Goal: Communication & Community: Answer question/provide support

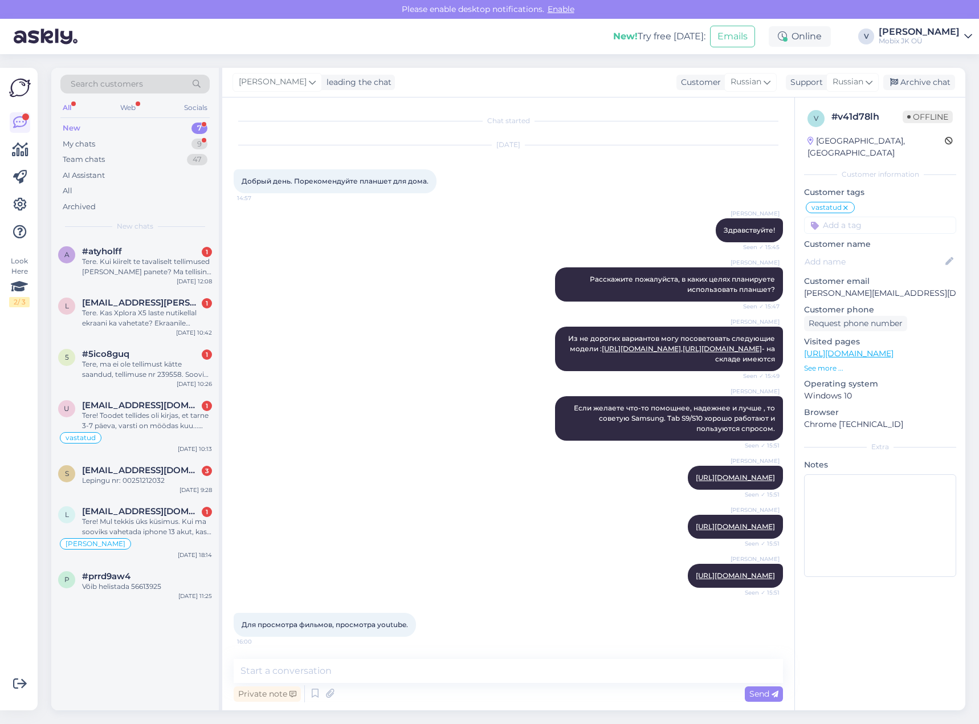
scroll to position [801, 0]
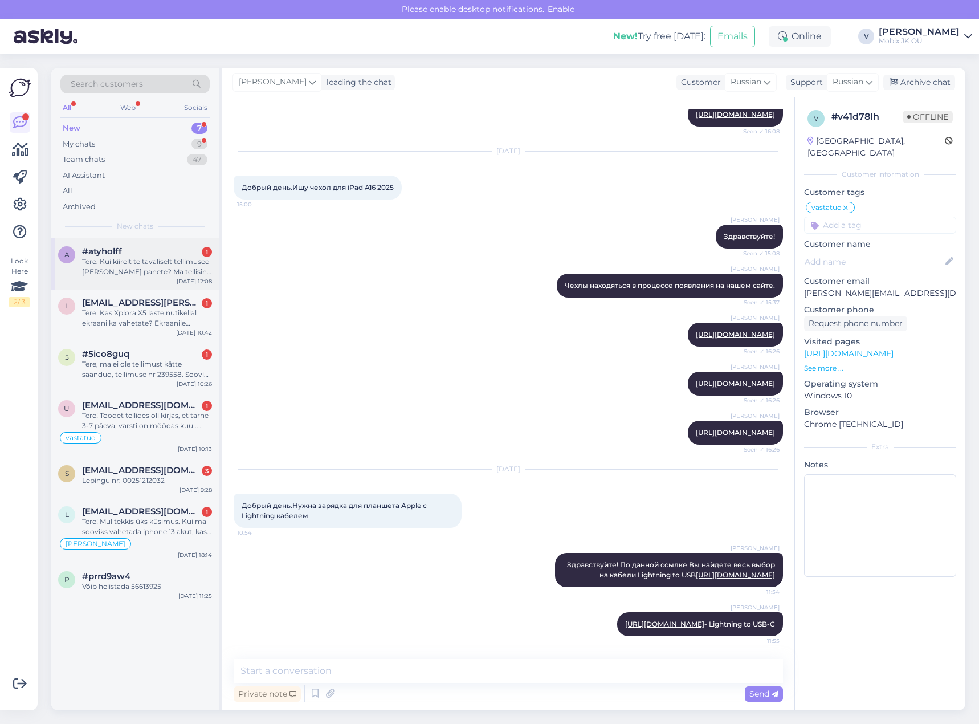
click at [163, 271] on div "Tere. Kui kiirelt te tavaliselt tellimused [PERSON_NAME] panete? Ma tellisin 06…" at bounding box center [147, 267] width 130 height 21
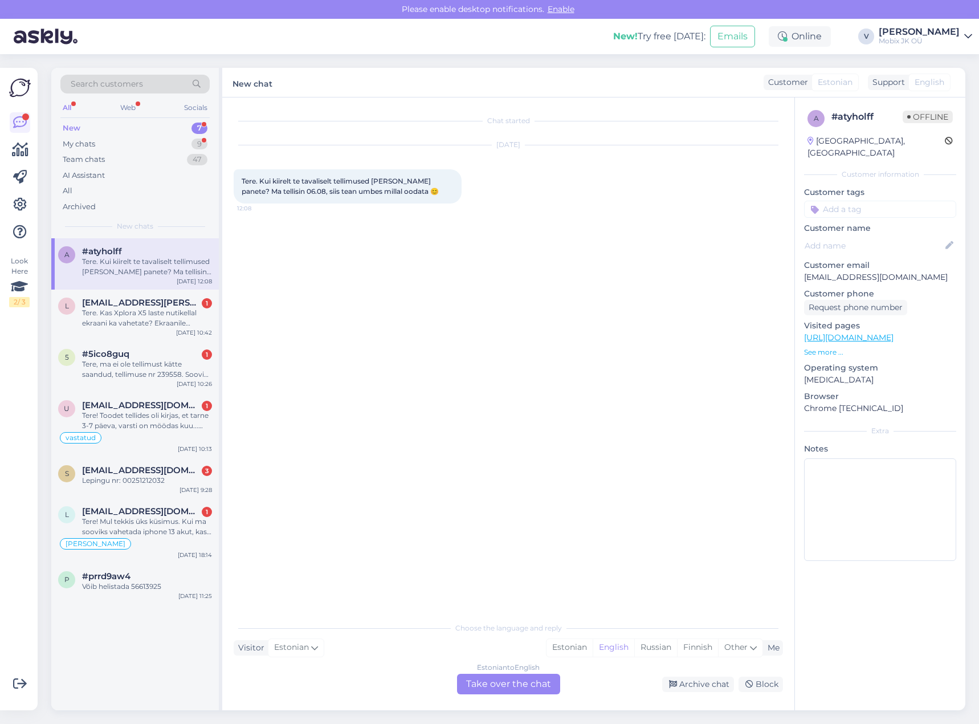
scroll to position [0, 0]
click at [559, 652] on div "Estonian" at bounding box center [570, 647] width 46 height 17
click at [545, 681] on div "Estonian to Estonian Take over the chat" at bounding box center [508, 684] width 103 height 21
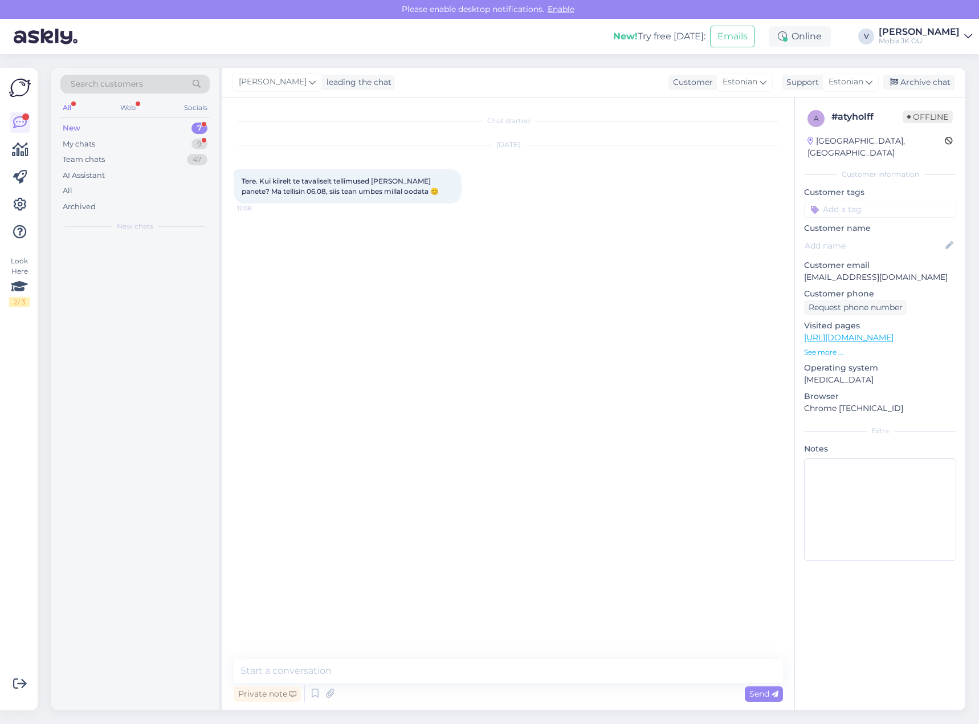
click at [544, 670] on textarea at bounding box center [509, 671] width 550 height 24
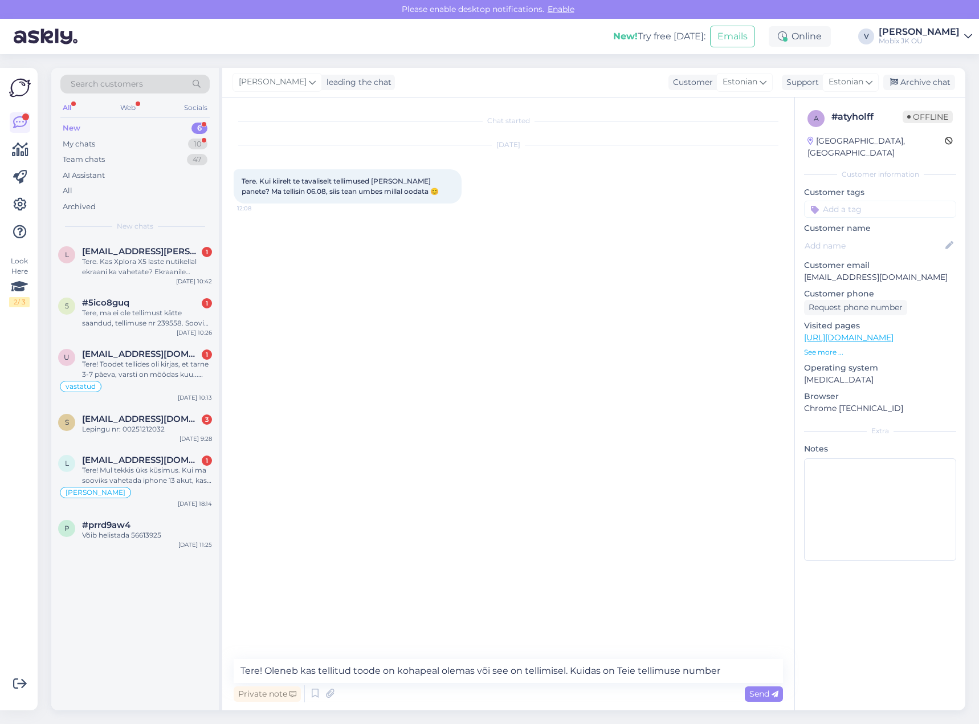
type textarea "Tere! Oleneb kas tellitud toode on kohapeal olemas või see on tellimisel. Kuida…"
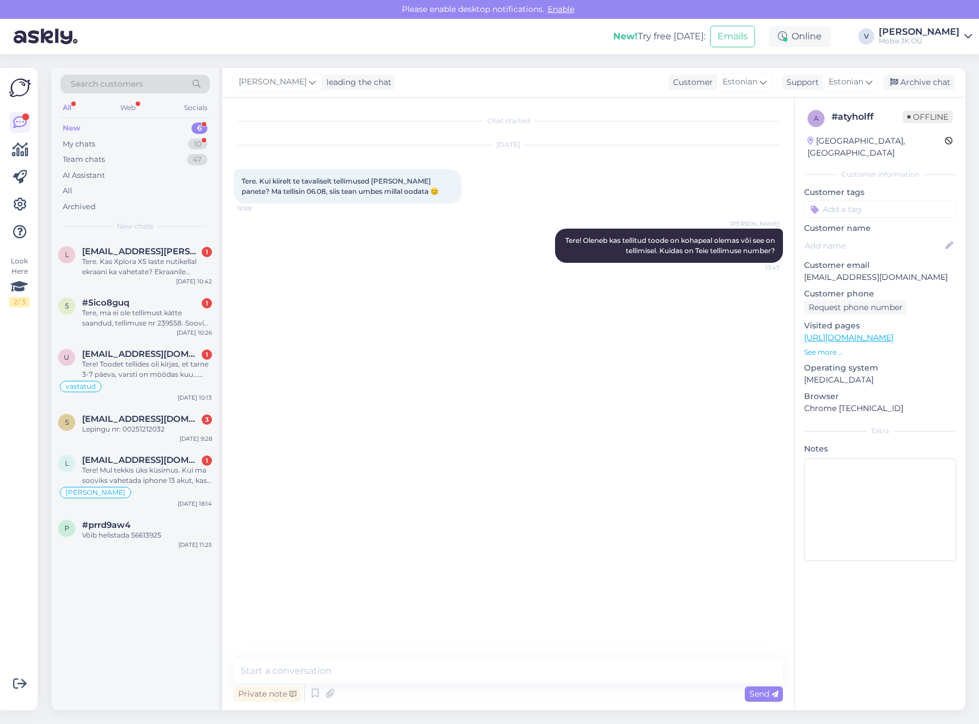
click at [866, 201] on input at bounding box center [880, 209] width 152 height 17
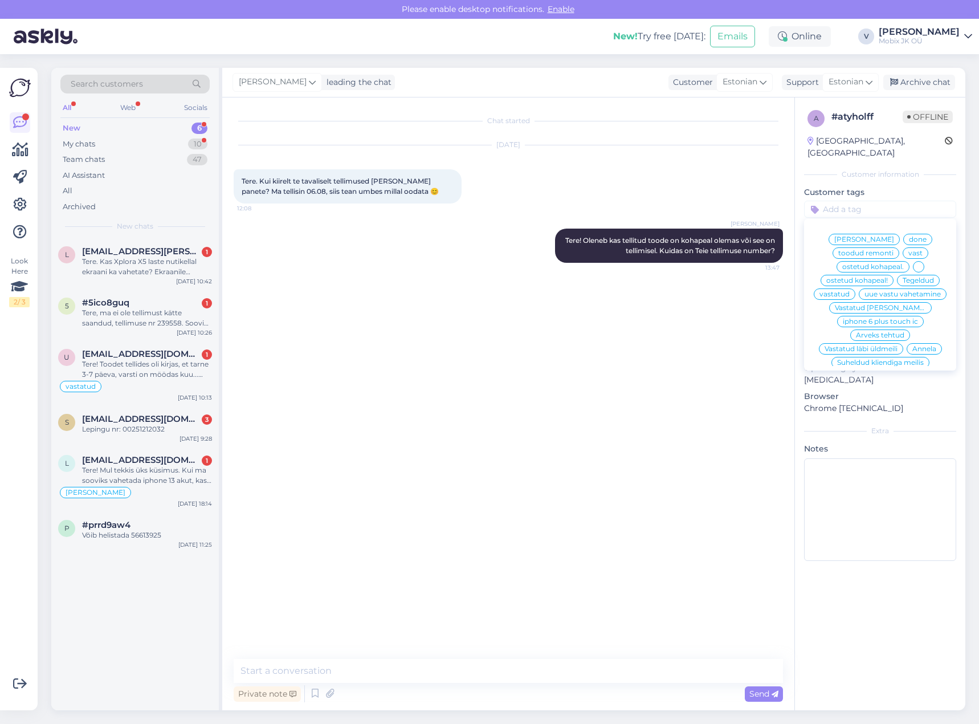
click at [876, 276] on div "[PERSON_NAME] tegeldud done toodud remonti vast ostetud kohapeal. ostetud kohap…" at bounding box center [880, 294] width 152 height 143
click at [850, 291] on span "vastatud" at bounding box center [835, 294] width 30 height 7
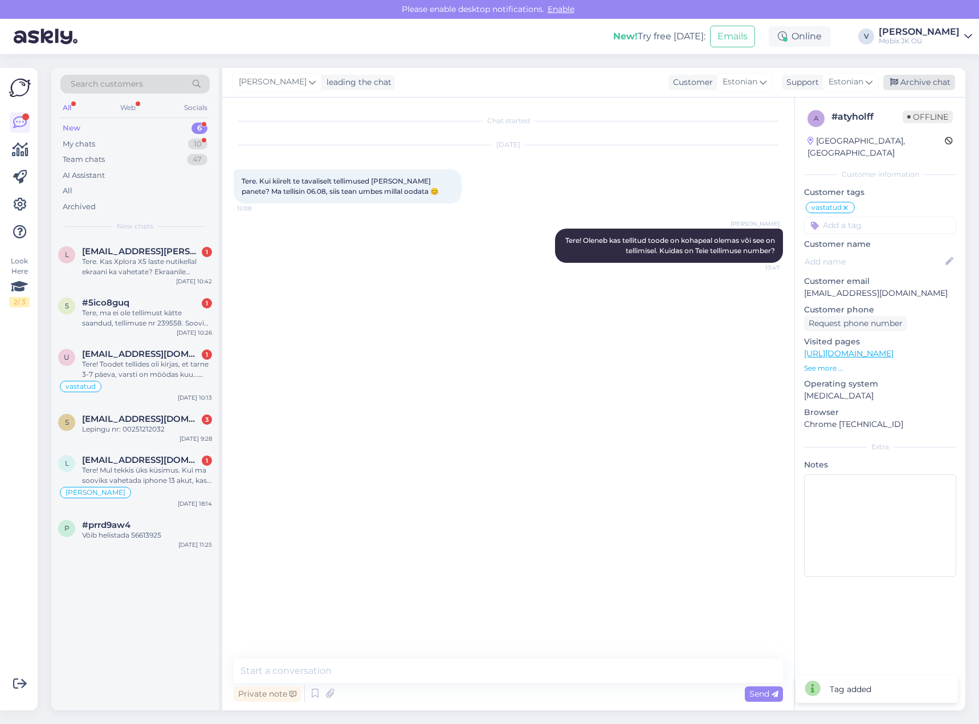
click at [911, 84] on div "Archive chat" at bounding box center [920, 82] width 72 height 15
click at [137, 264] on div "Tere. Kas Xplora X5 laste nutikellal ekraani ka vahetate? Ekraanile [PERSON_NAM…" at bounding box center [147, 267] width 130 height 21
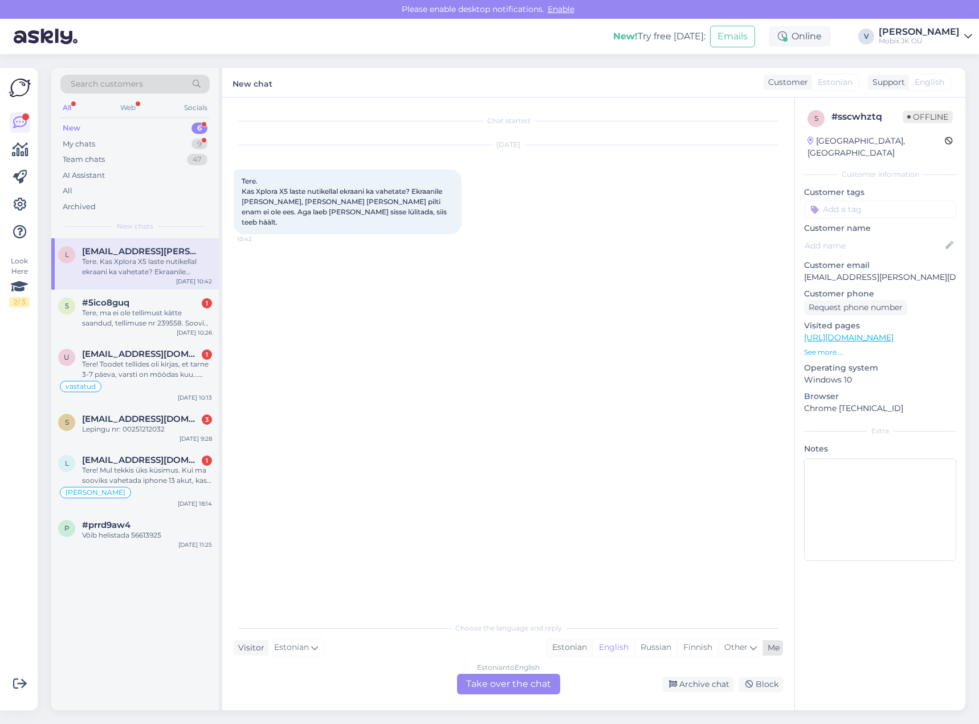
click at [555, 644] on div "Estonian" at bounding box center [570, 647] width 46 height 17
click at [546, 678] on div "Estonian to Estonian Take over the chat" at bounding box center [508, 684] width 103 height 21
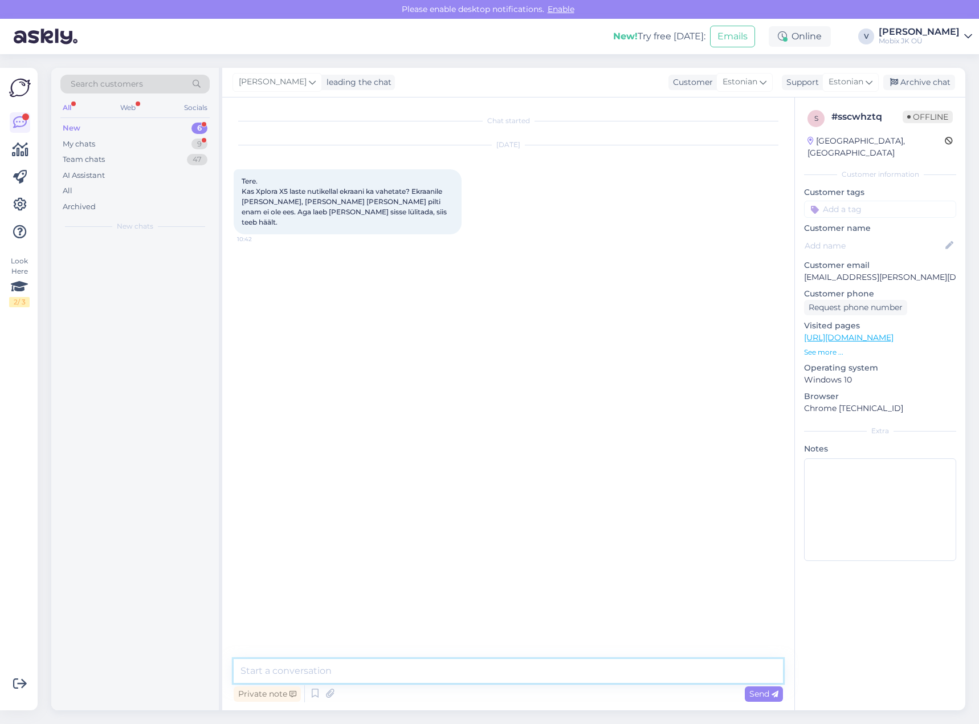
click at [547, 671] on textarea at bounding box center [509, 671] width 550 height 24
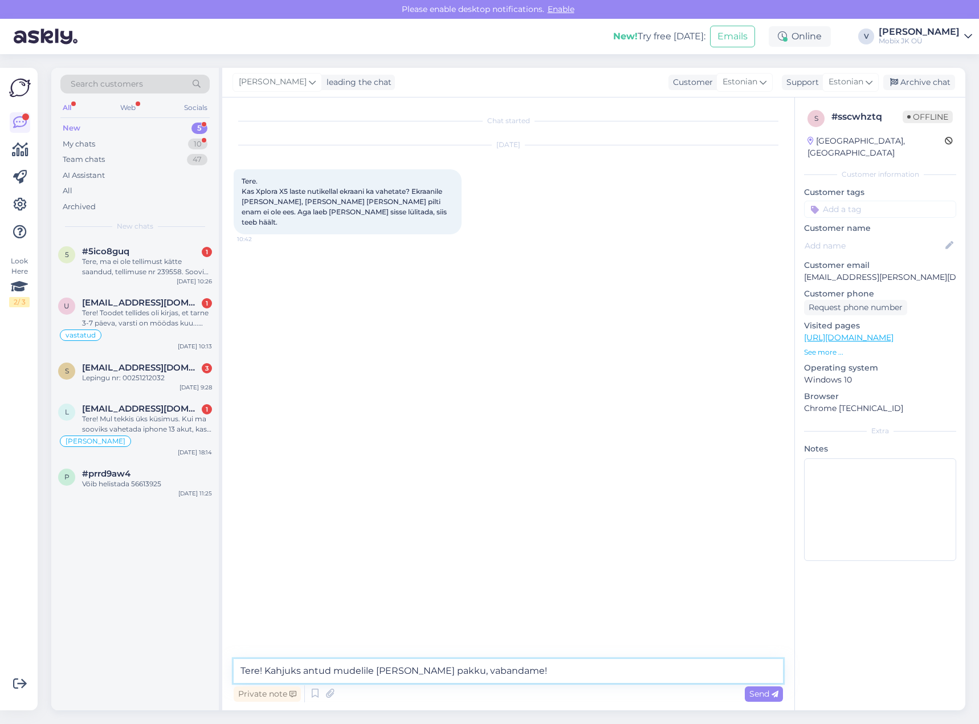
click at [412, 670] on textarea "Tere! Kahjuks antud mudelile [PERSON_NAME] pakku, vabandame!" at bounding box center [509, 671] width 550 height 24
type textarea "Tere! Kahjuks antud mudelile remonti ei pakku, vabandame!"
click at [763, 691] on span "Send" at bounding box center [764, 694] width 29 height 10
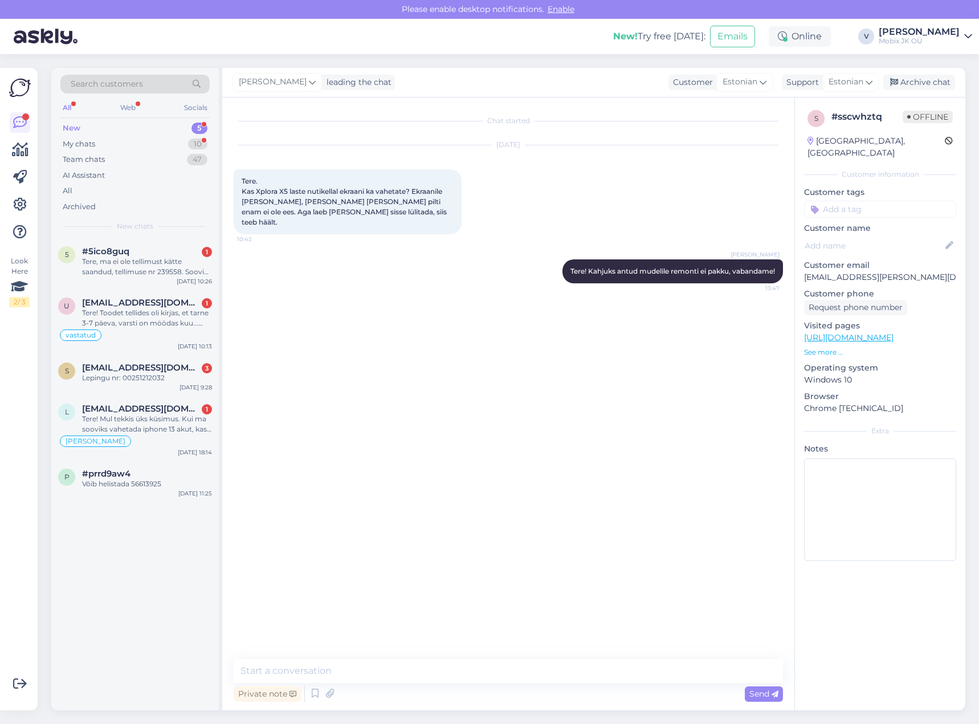
click at [888, 201] on input at bounding box center [880, 209] width 152 height 17
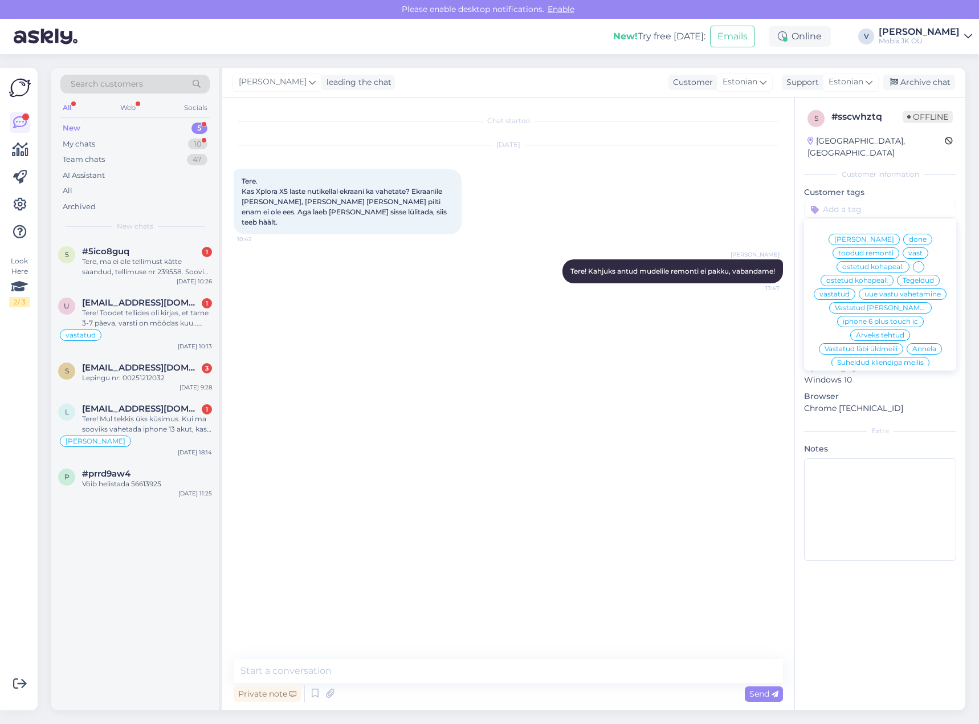
click at [850, 291] on span "vastatud" at bounding box center [835, 294] width 30 height 7
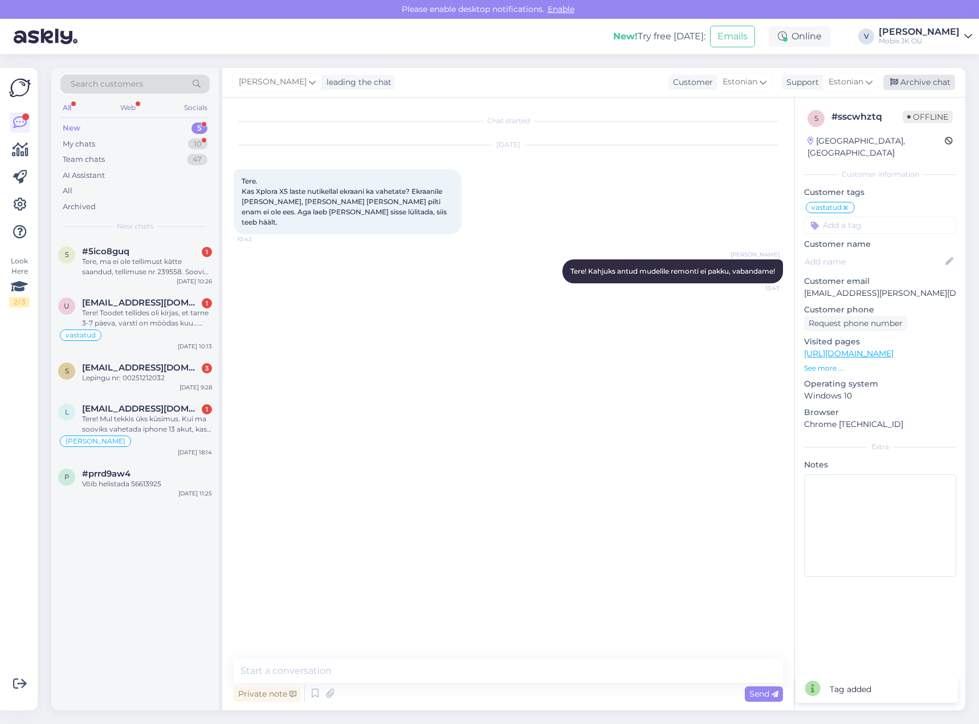
click at [926, 81] on div "Archive chat" at bounding box center [920, 82] width 72 height 15
click at [152, 266] on div "Tere, ma ei ole tellimust kätte saandud, tellimuse nr 239558. Sooviks teada mis…" at bounding box center [147, 267] width 130 height 21
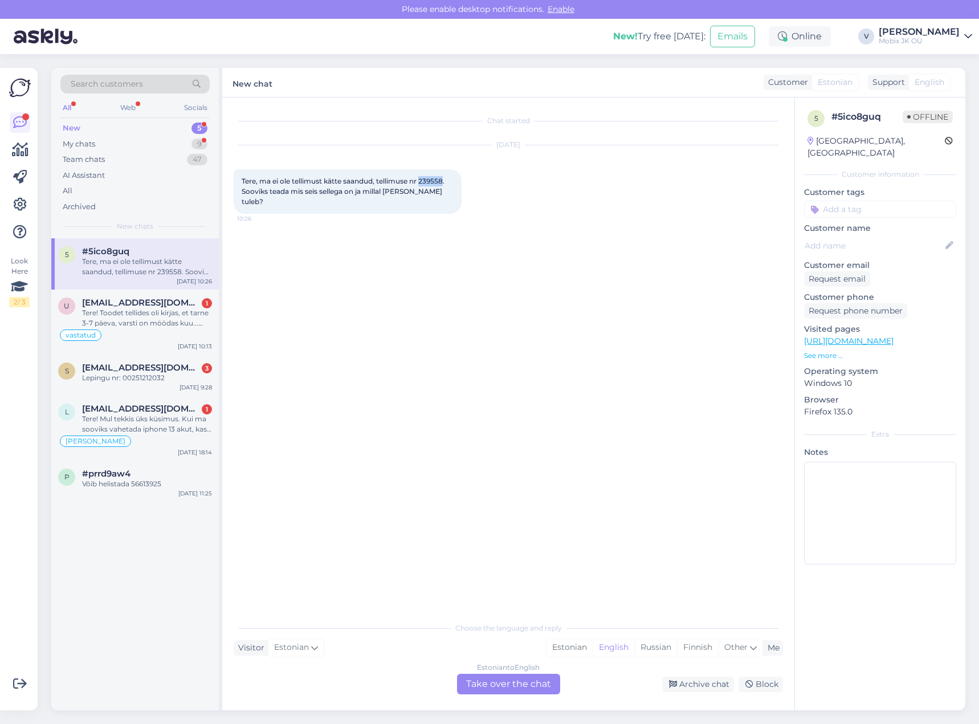
drag, startPoint x: 424, startPoint y: 183, endPoint x: 446, endPoint y: 183, distance: 22.2
click at [446, 183] on span "Tere, ma ei ole tellimust kätte saandud, tellimuse nr 239558. Sooviks teada mis…" at bounding box center [344, 191] width 205 height 29
copy span "239558"
click at [868, 201] on input at bounding box center [880, 209] width 152 height 17
type input "meil"
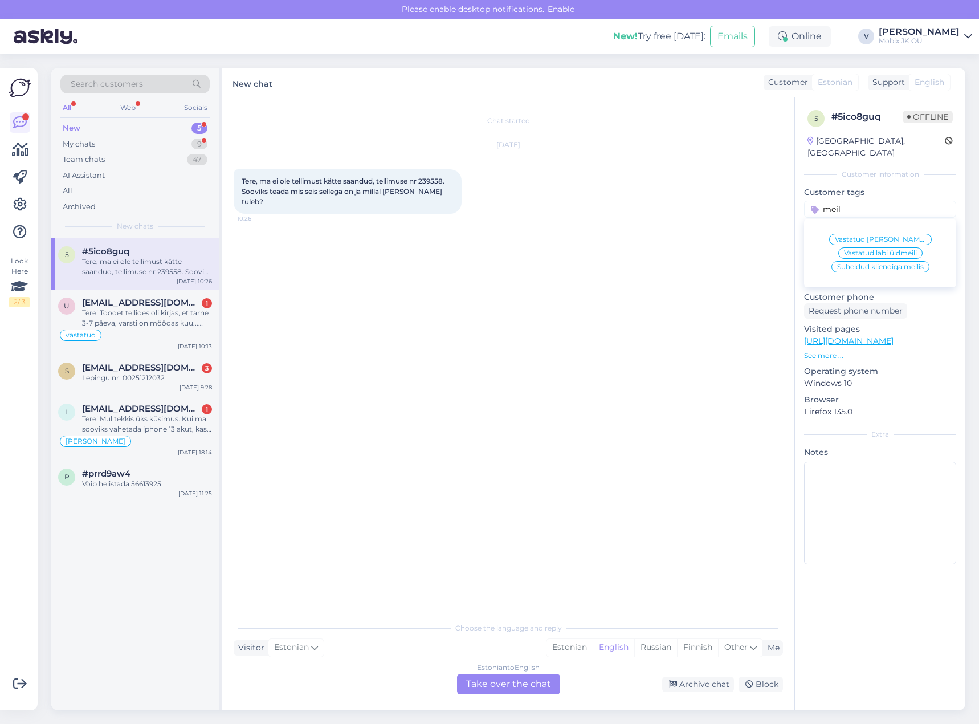
click at [905, 250] on span "Vastatud läbi üldmeili" at bounding box center [880, 253] width 73 height 7
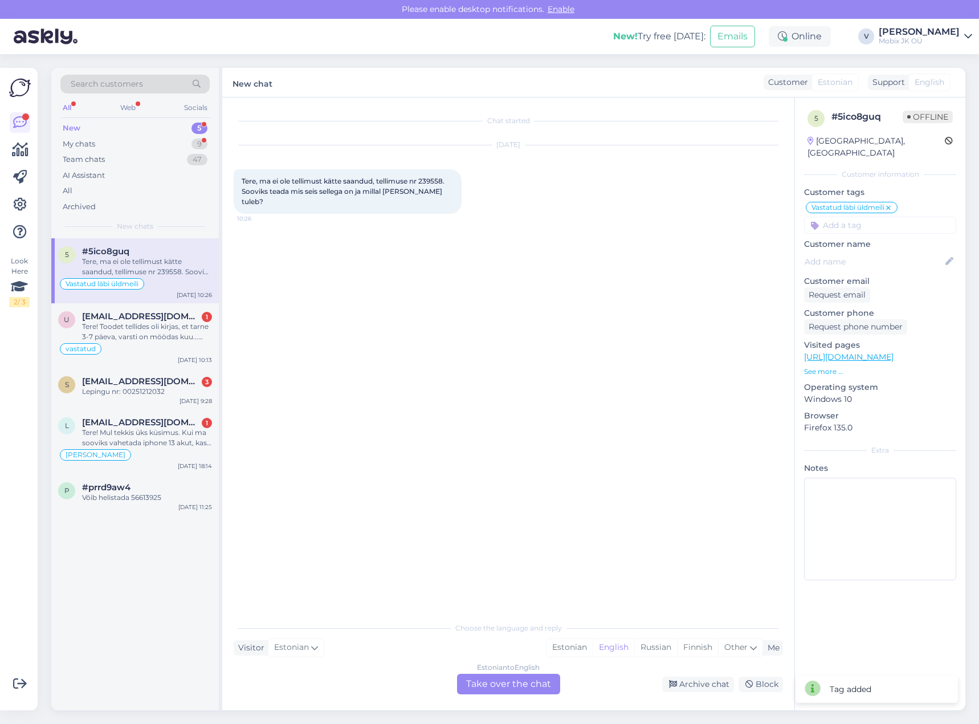
drag, startPoint x: 713, startPoint y: 684, endPoint x: 713, endPoint y: 630, distance: 54.2
click at [713, 682] on div "Archive chat" at bounding box center [698, 684] width 72 height 15
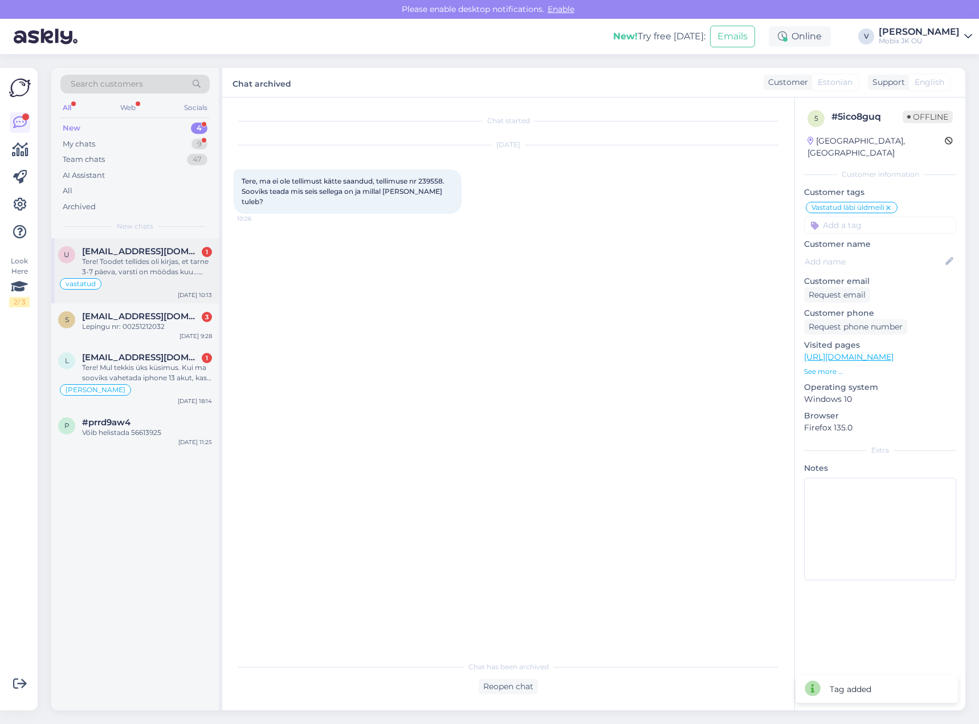
click at [160, 264] on div "Tere! Toodet tellides oli kirjas, et tarne 3-7 päeva, varsti on möödas kuu... K…" at bounding box center [147, 267] width 130 height 21
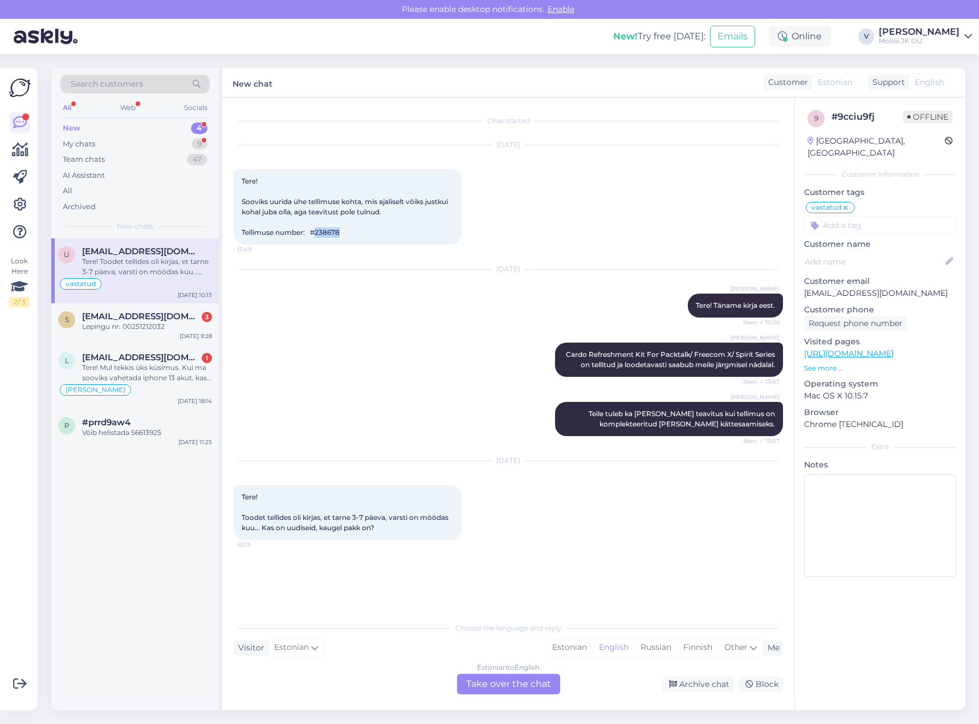
drag, startPoint x: 321, startPoint y: 233, endPoint x: 354, endPoint y: 230, distance: 33.2
click at [354, 230] on div "Tere! Sooviks uurida ühe tellimuse kohta, mis ajaliselt võiks justkui kohal jub…" at bounding box center [348, 206] width 228 height 75
copy span "238678"
click at [309, 230] on span "Tere! Sooviks uurida ühe tellimuse kohta, mis ajaliselt võiks justkui kohal jub…" at bounding box center [346, 207] width 208 height 60
drag, startPoint x: 320, startPoint y: 230, endPoint x: 353, endPoint y: 230, distance: 33.1
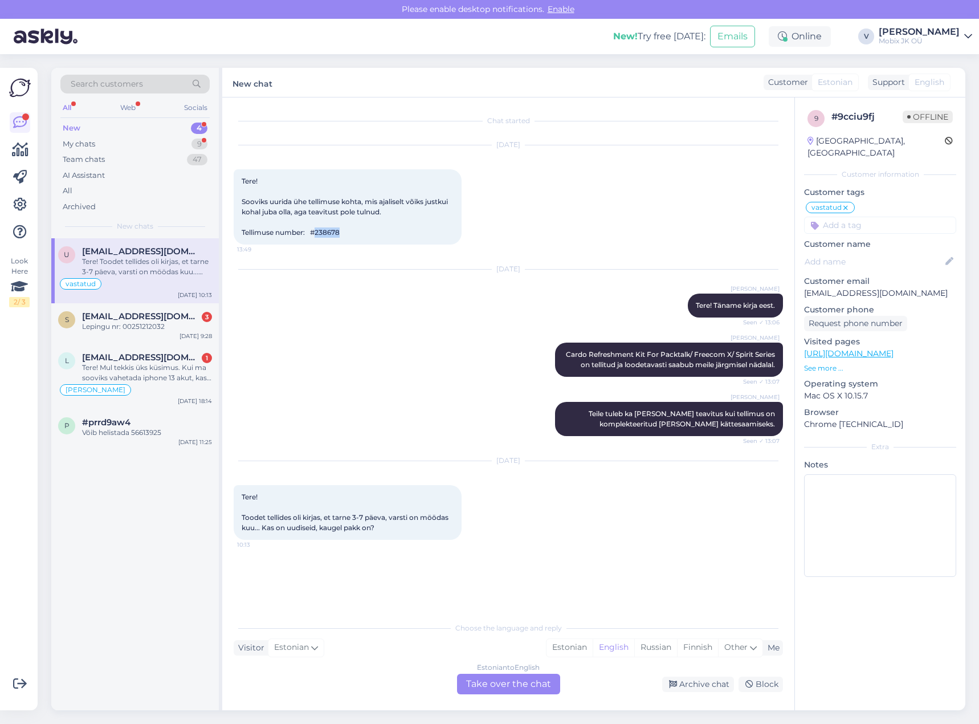
click at [353, 230] on div "Tere! Sooviks uurida ühe tellimuse kohta, mis ajaliselt võiks justkui kohal jub…" at bounding box center [348, 206] width 228 height 75
copy span "238678"
click at [118, 338] on div "s [EMAIL_ADDRESS][DOMAIN_NAME] 3 Lepingu nr: 00251212032 [DATE] 9:28" at bounding box center [135, 323] width 168 height 41
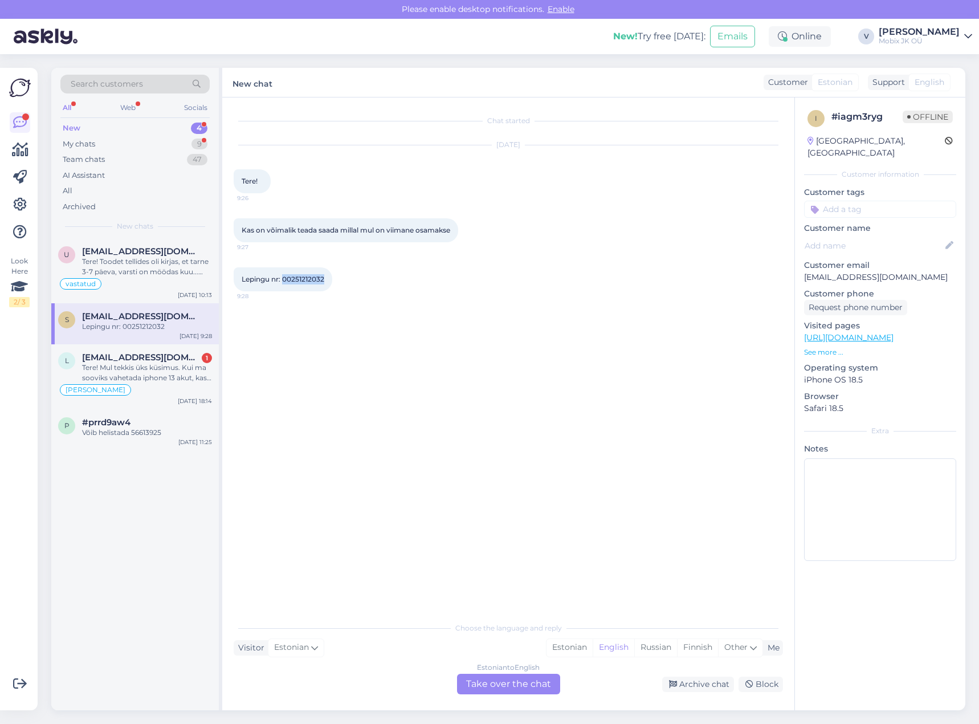
drag, startPoint x: 283, startPoint y: 276, endPoint x: 360, endPoint y: 274, distance: 77.6
click at [360, 274] on div "Lepingu nr: 00251212032 9:28" at bounding box center [509, 279] width 550 height 49
copy span "00251212032"
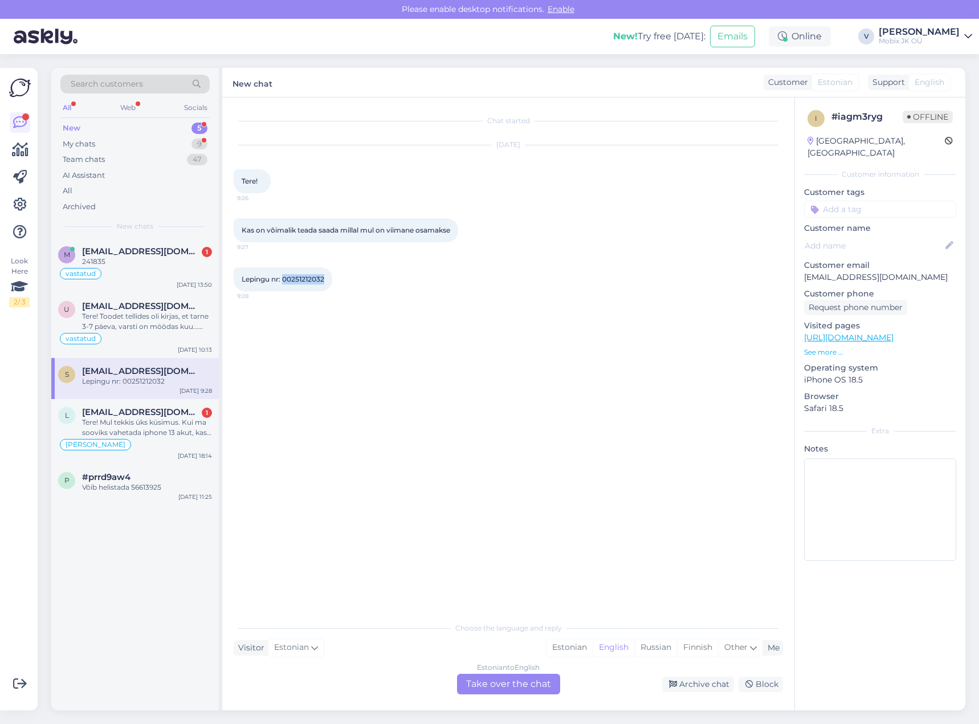
drag, startPoint x: 300, startPoint y: 289, endPoint x: 290, endPoint y: 281, distance: 12.6
click at [300, 288] on div "Lepingu nr: 00251212032 9:28" at bounding box center [283, 279] width 99 height 24
click at [281, 276] on span "Lepingu nr: 00251212032" at bounding box center [283, 279] width 83 height 9
drag, startPoint x: 284, startPoint y: 277, endPoint x: 340, endPoint y: 272, distance: 56.0
click at [332, 272] on div "Lepingu nr: 00251212032 9:28" at bounding box center [283, 279] width 99 height 24
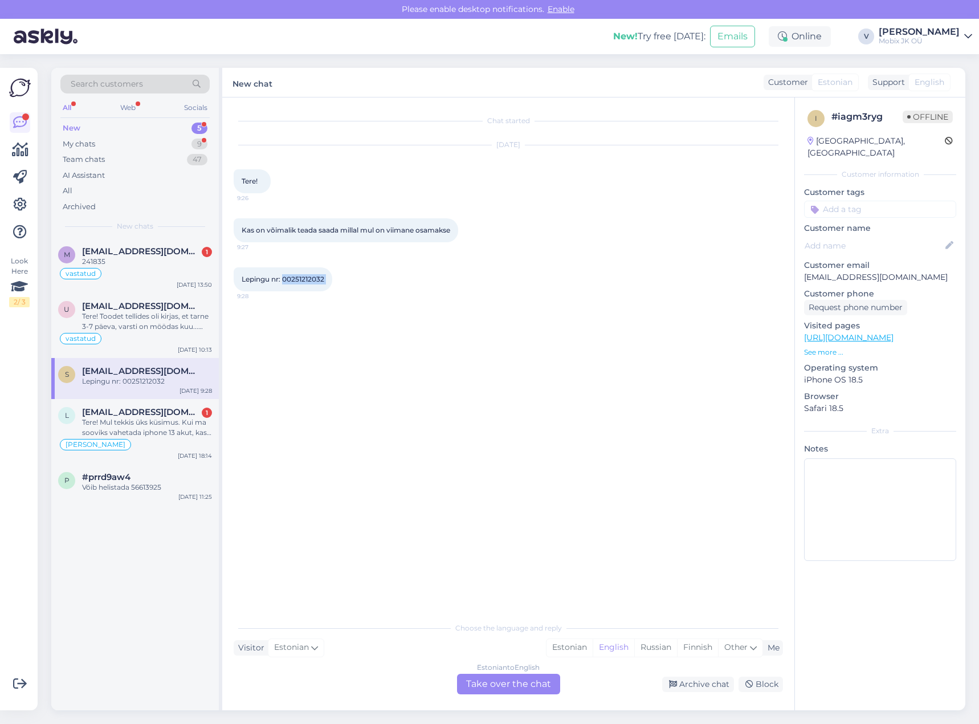
copy div "00251212032 9:28"
click at [558, 641] on div "Estonian" at bounding box center [570, 647] width 46 height 17
click at [518, 688] on div "Estonian to Estonian Take over the chat" at bounding box center [508, 684] width 103 height 21
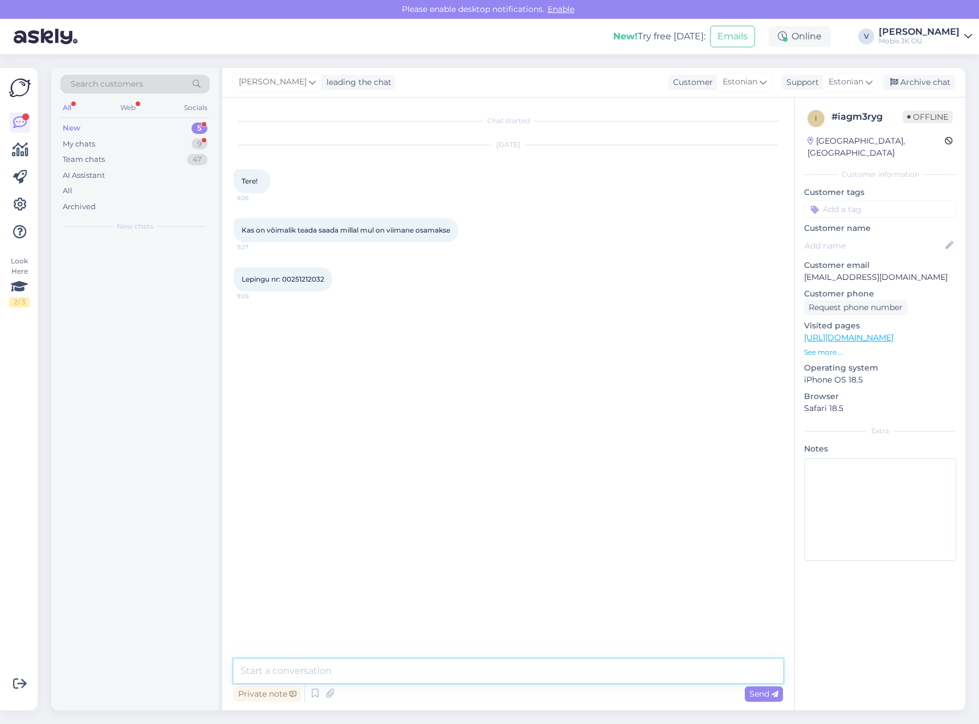
click at [519, 678] on textarea at bounding box center [509, 671] width 550 height 24
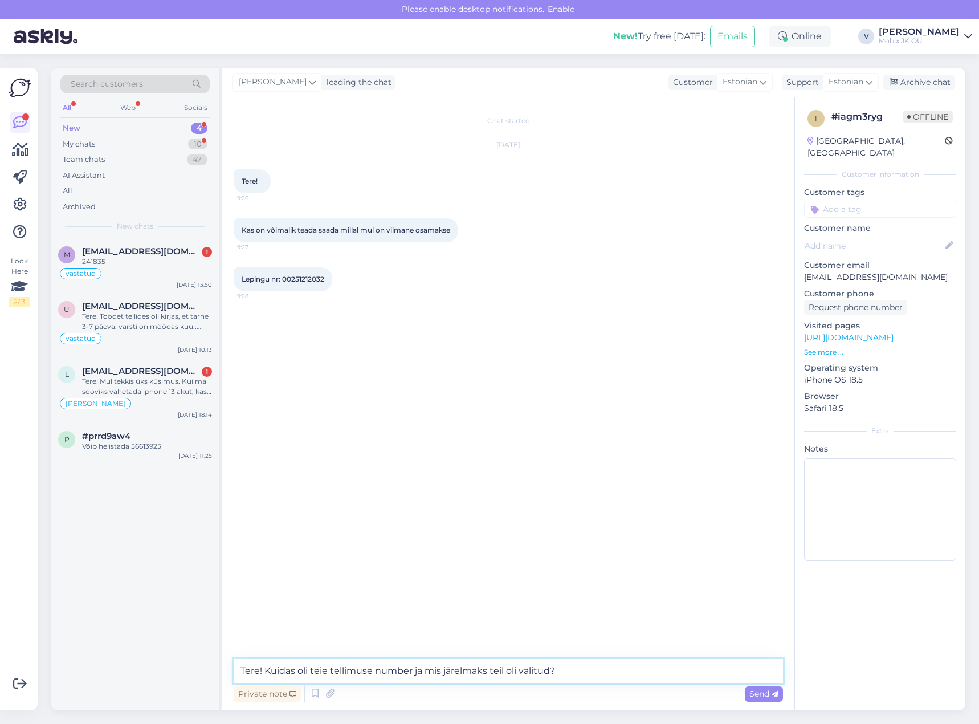
click at [442, 668] on textarea "Tere! Kuidas oli teie tellimuse number ja mis järelmaks teil oli valitud?" at bounding box center [509, 671] width 550 height 24
type textarea "Tere! Kuidas oli teie tellimuse number [PERSON_NAME] järelmaks teil oli valitud?"
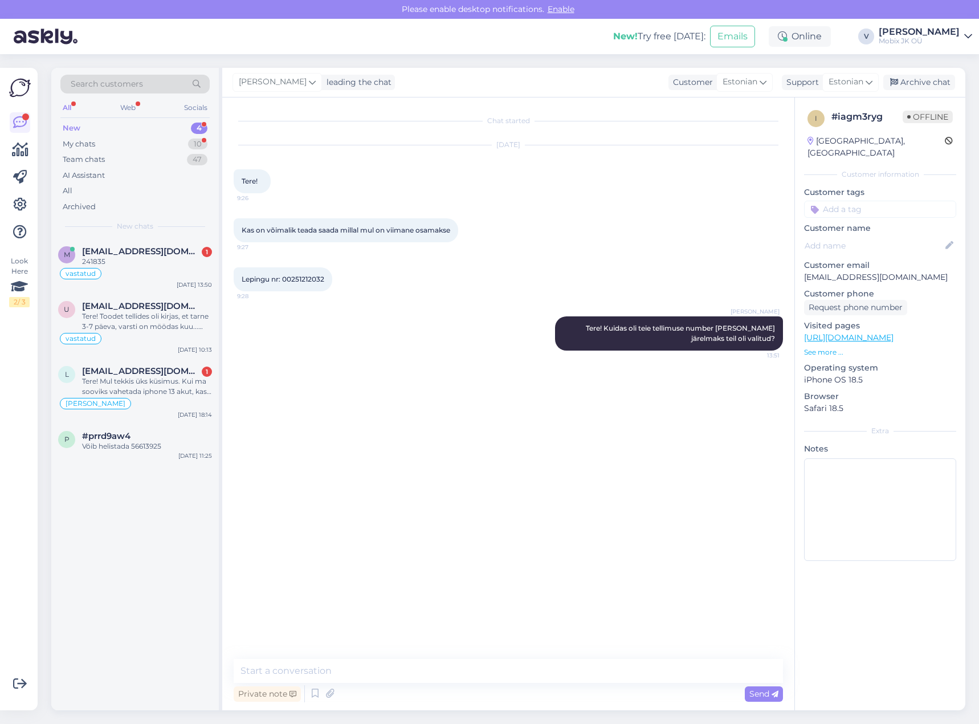
click at [884, 201] on input at bounding box center [880, 209] width 152 height 17
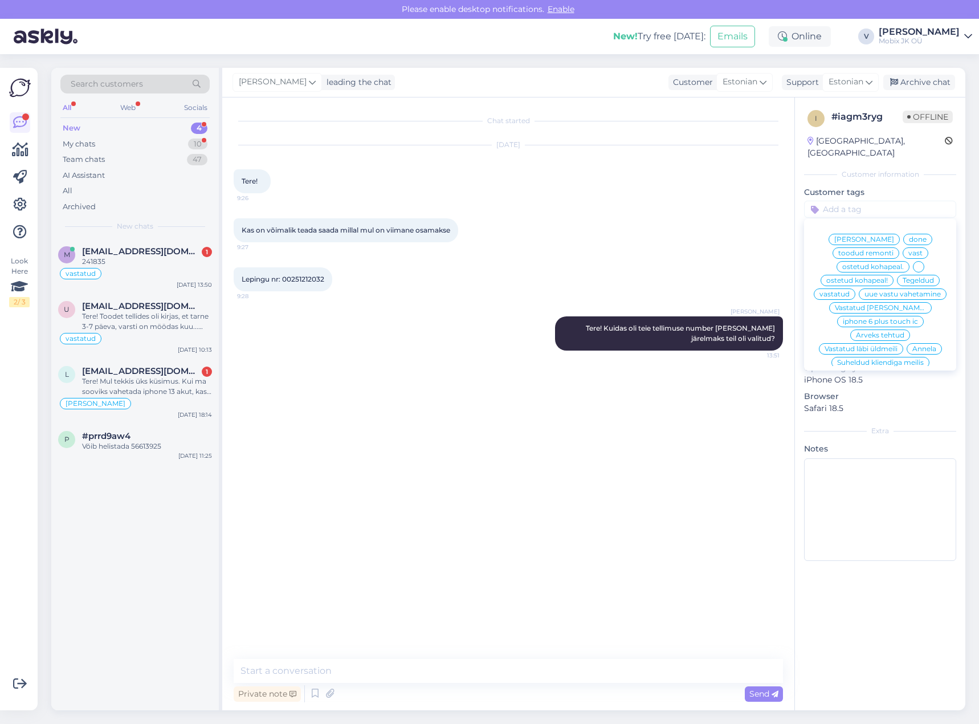
click at [850, 291] on span "vastatud" at bounding box center [835, 294] width 30 height 7
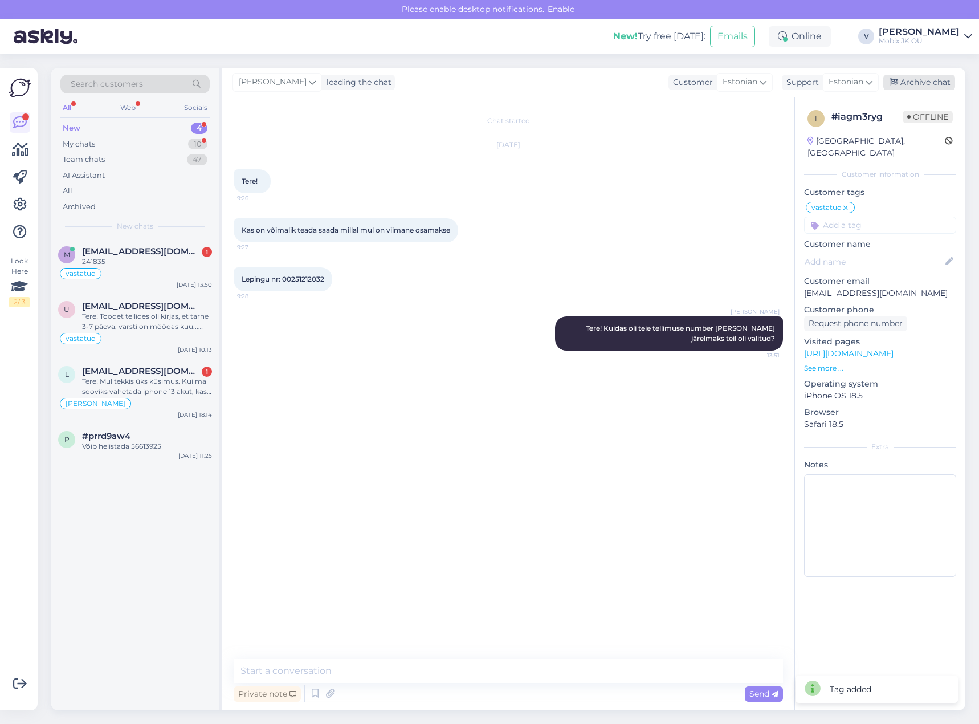
click at [915, 80] on div "Archive chat" at bounding box center [920, 82] width 72 height 15
click at [180, 317] on div "Tere! Toodet tellides oli kirjas, et tarne 3-7 päeva, varsti on möödas kuu... K…" at bounding box center [147, 321] width 130 height 21
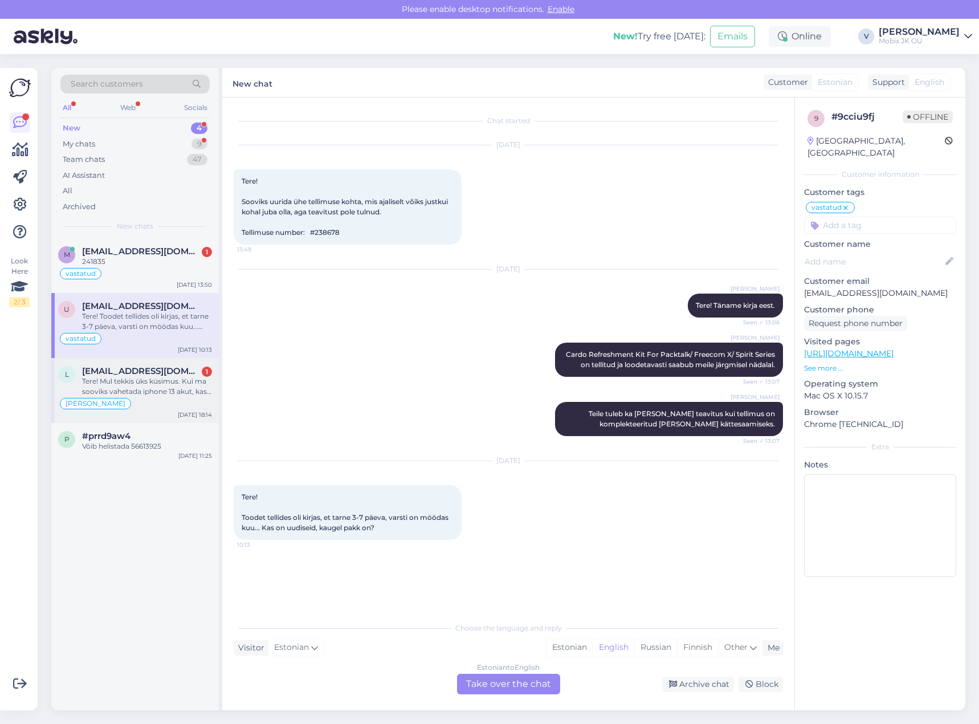
click at [171, 380] on div "Tere! Mul tekkis üks küsimus. Kui ma sooviks vahetada iphone 13 akut, kas siis …" at bounding box center [147, 386] width 130 height 21
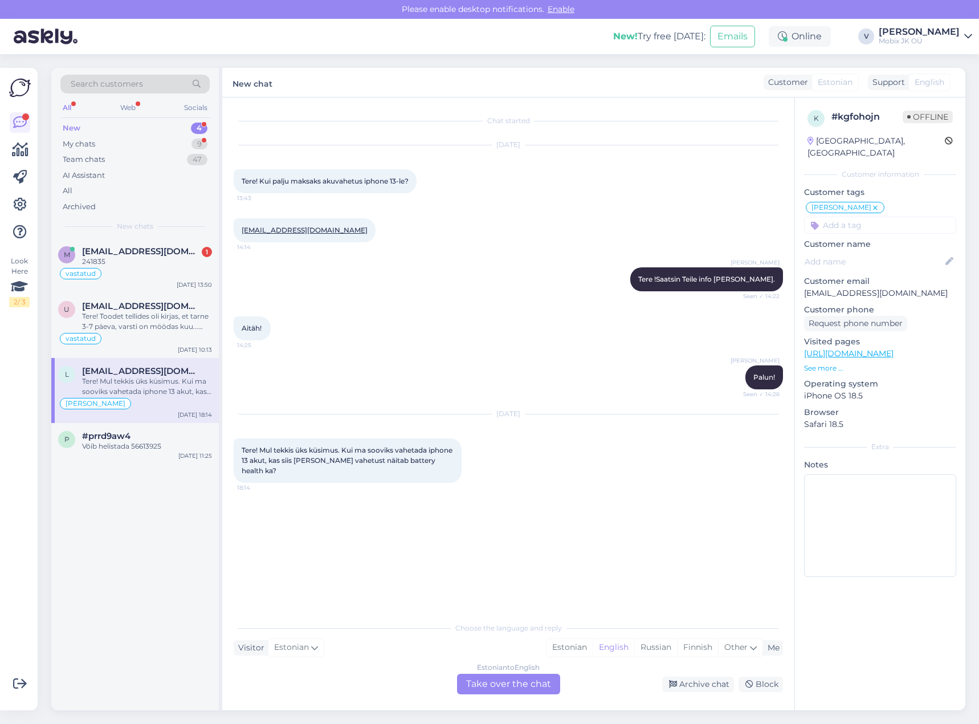
click at [545, 683] on div "Estonian to English Take over the chat" at bounding box center [508, 684] width 103 height 21
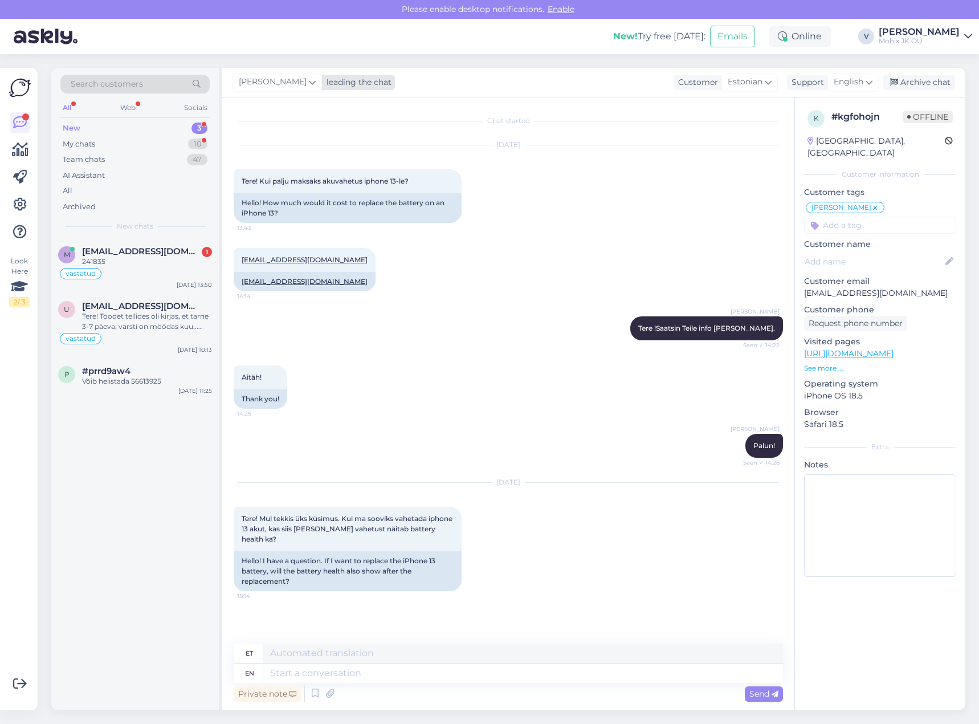
click at [327, 82] on div "leading the chat" at bounding box center [357, 82] width 70 height 12
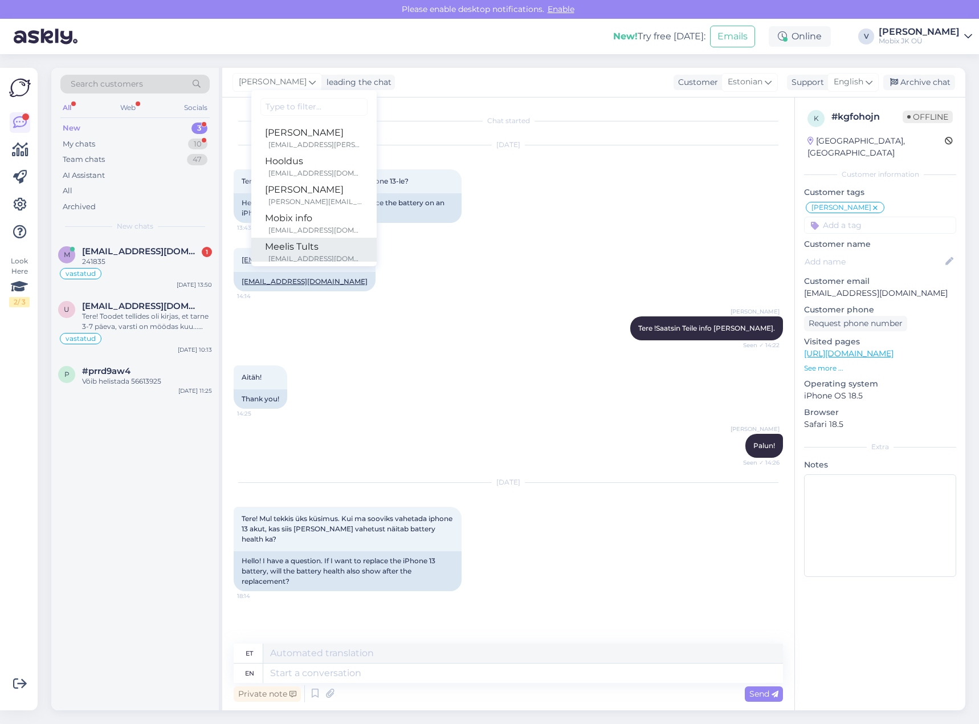
click at [304, 239] on link "Meelis Tults [EMAIL_ADDRESS][DOMAIN_NAME]" at bounding box center [313, 252] width 125 height 29
